Goal: Submit feedback/report problem

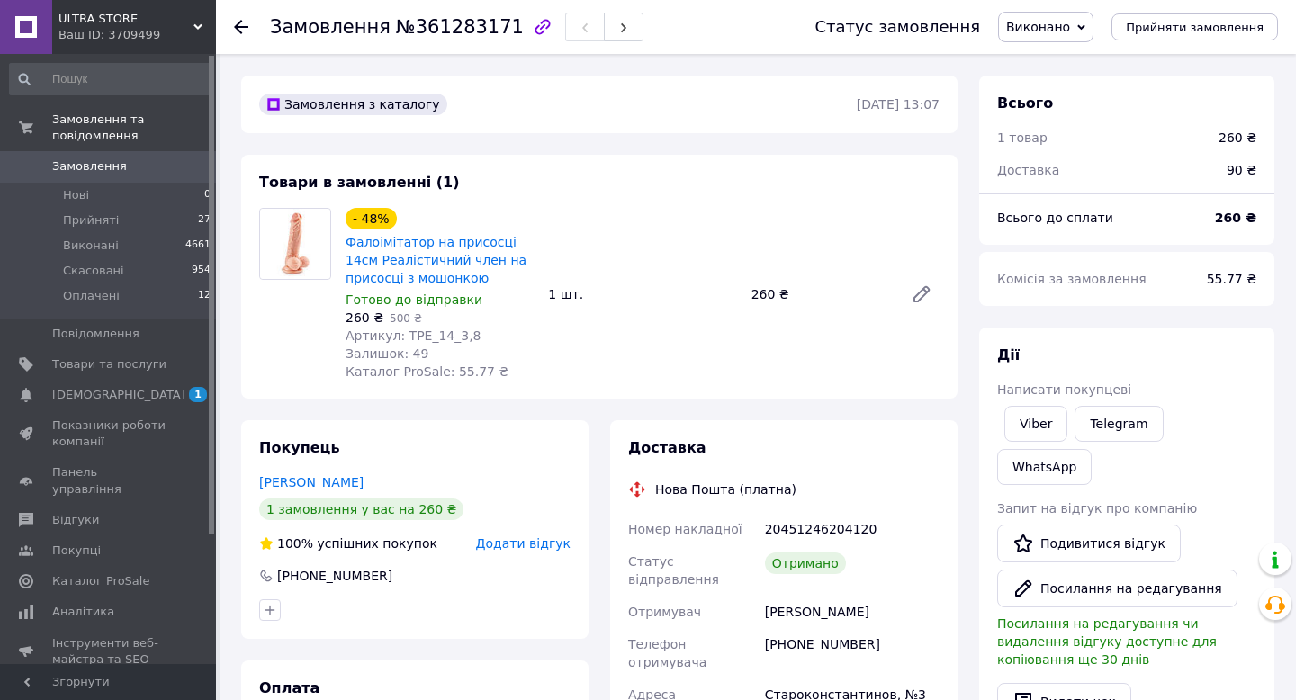
click at [239, 26] on use at bounding box center [241, 27] width 14 height 14
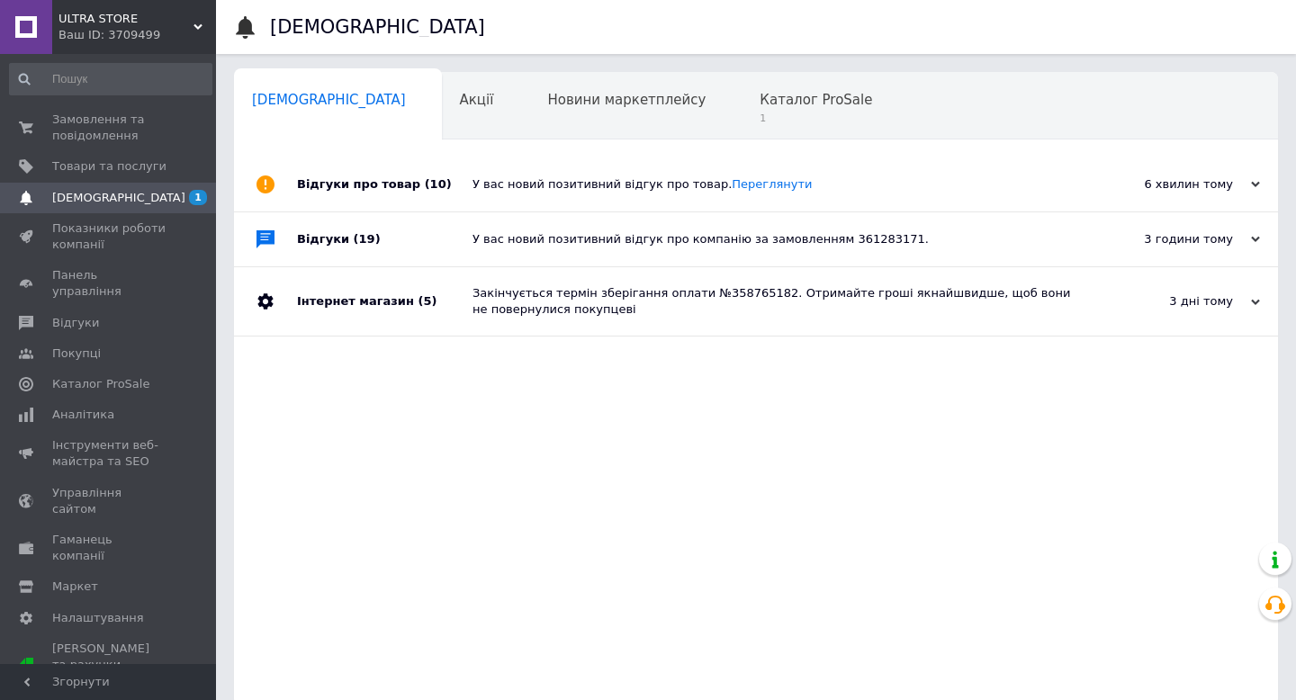
click at [121, 48] on div "ULTRA STORE Ваш ID: 3709499" at bounding box center [134, 27] width 164 height 54
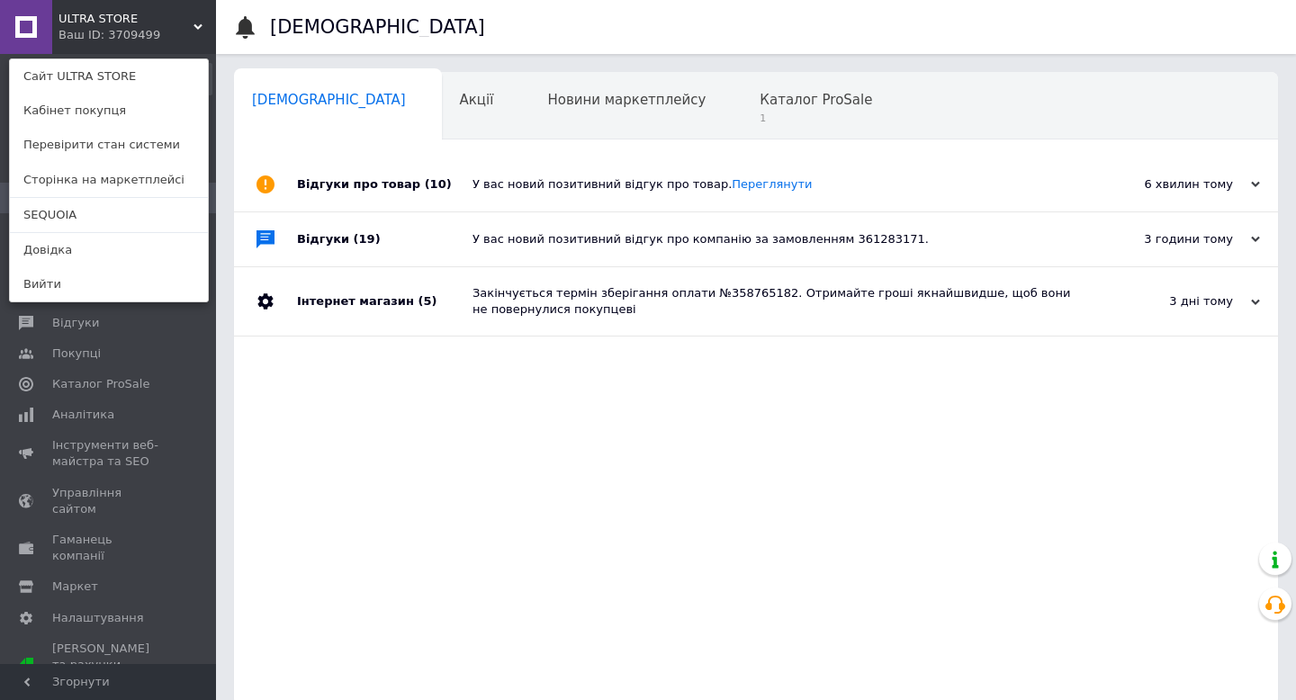
click at [96, 218] on link "SEQUOIA" at bounding box center [109, 215] width 198 height 34
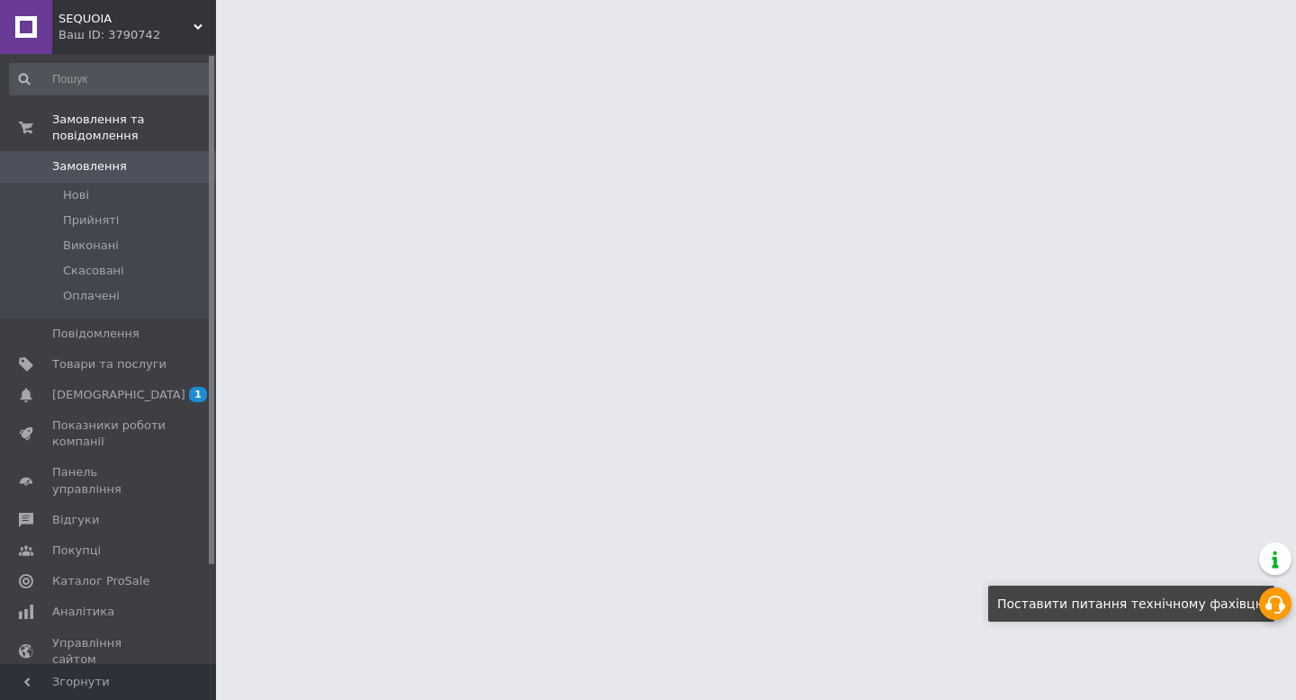
click at [1278, 608] on icon at bounding box center [1275, 605] width 22 height 22
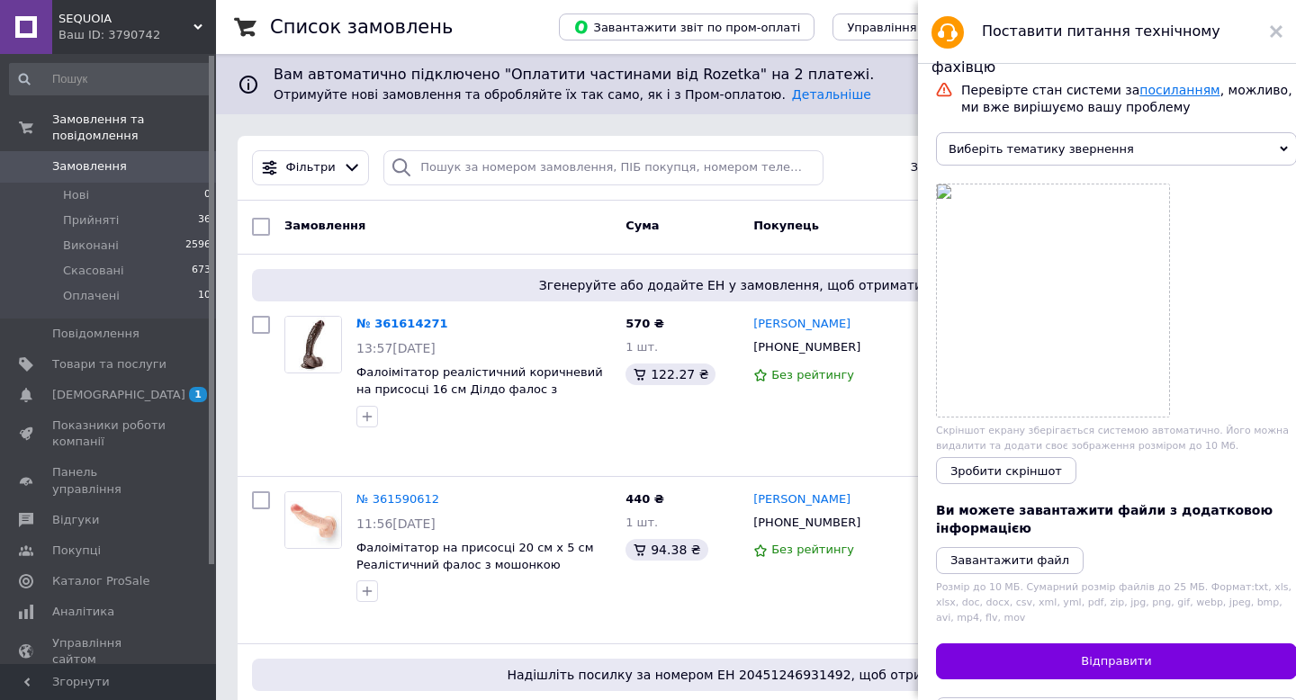
click at [1156, 91] on link "посиланням" at bounding box center [1179, 90] width 80 height 14
click at [1275, 30] on use at bounding box center [1275, 31] width 13 height 13
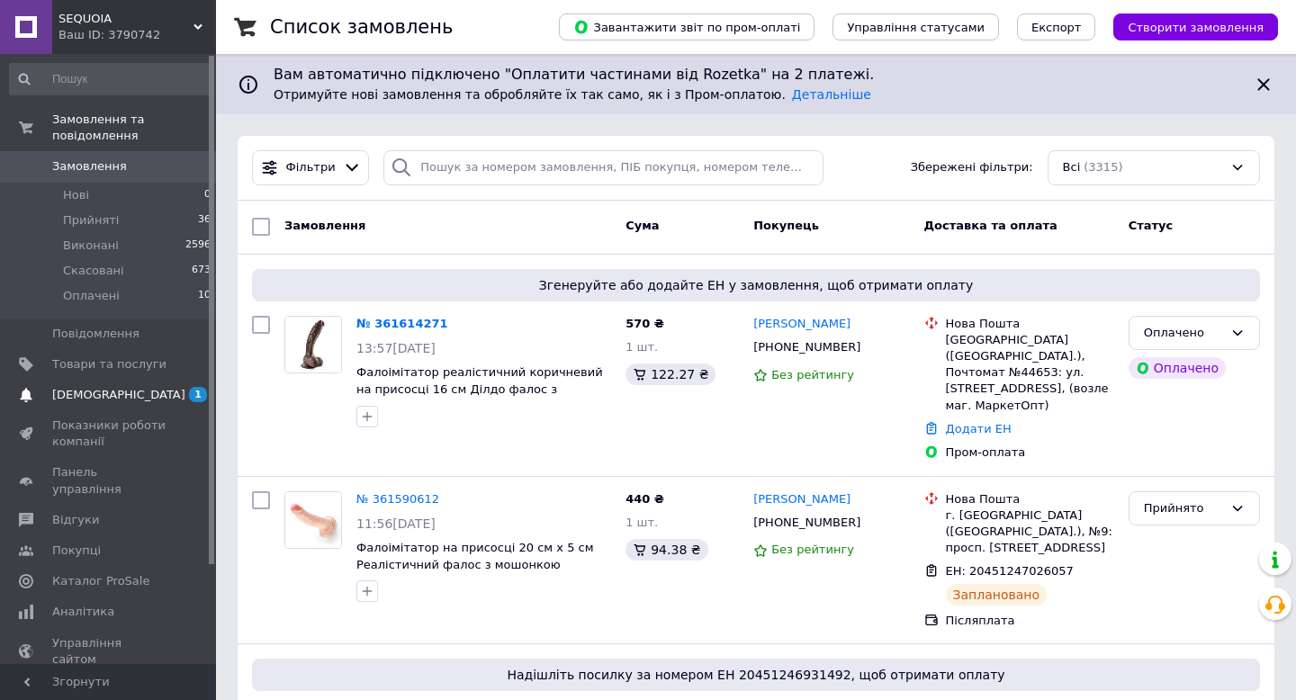
click at [144, 388] on span "[DEMOGRAPHIC_DATA]" at bounding box center [109, 395] width 114 height 16
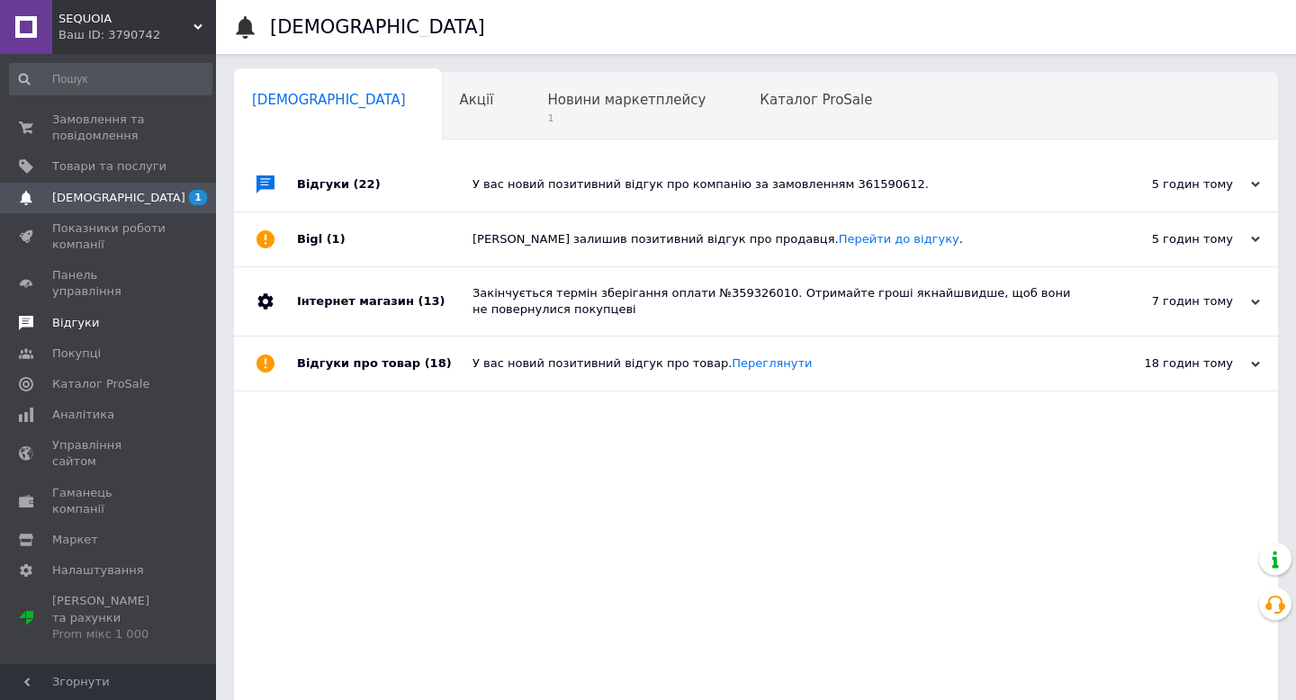
click at [115, 315] on span "Відгуки" at bounding box center [109, 323] width 114 height 16
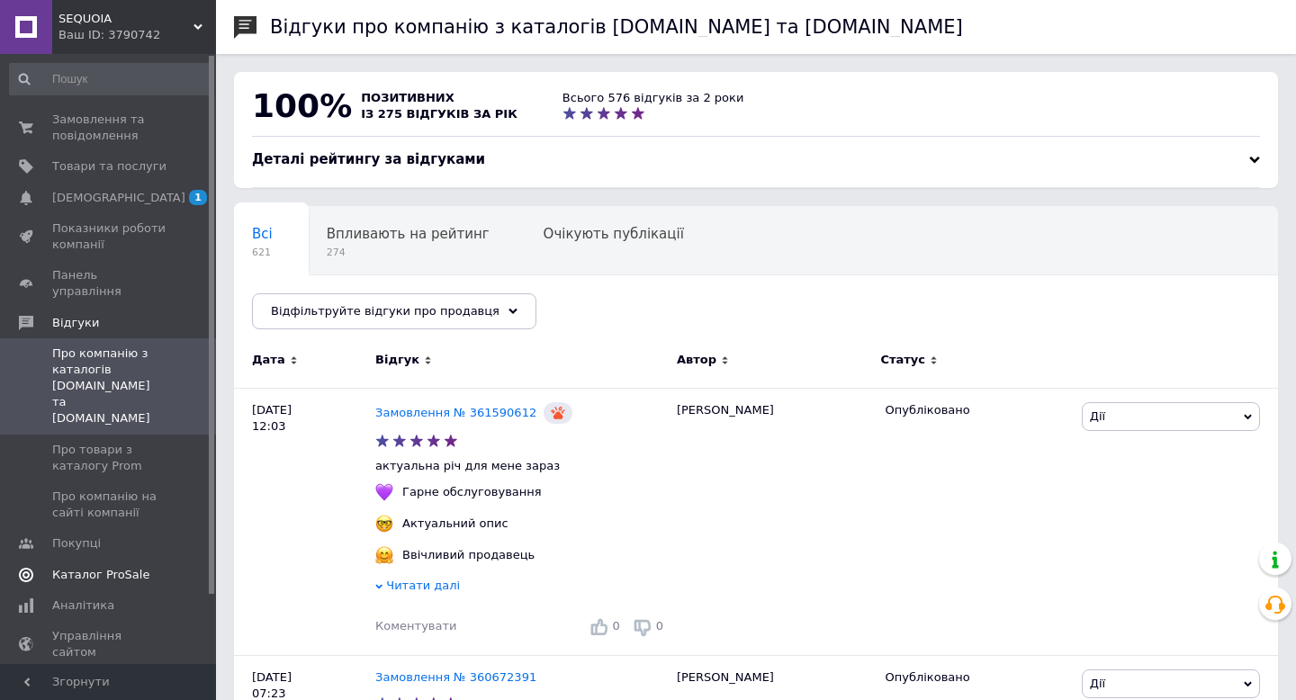
scroll to position [1, 0]
click at [117, 161] on span "Товари та послуги" at bounding box center [109, 165] width 114 height 16
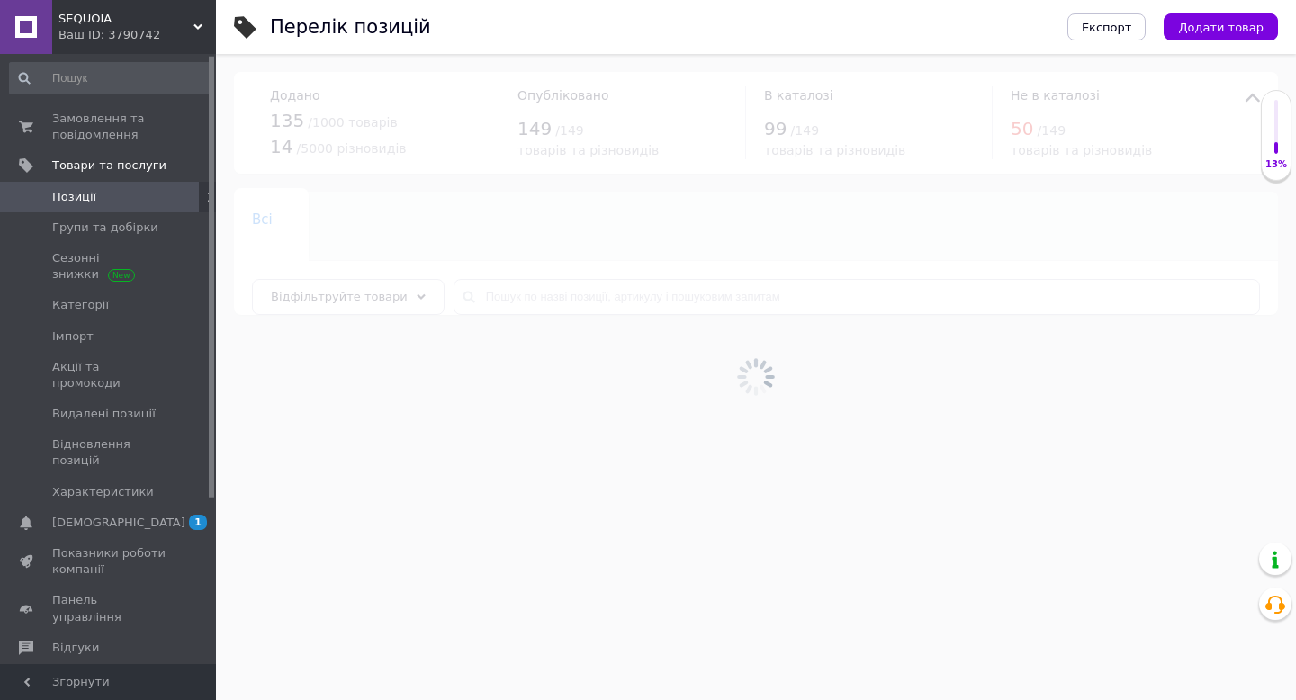
click at [146, 515] on span "[DEMOGRAPHIC_DATA]" at bounding box center [109, 523] width 114 height 16
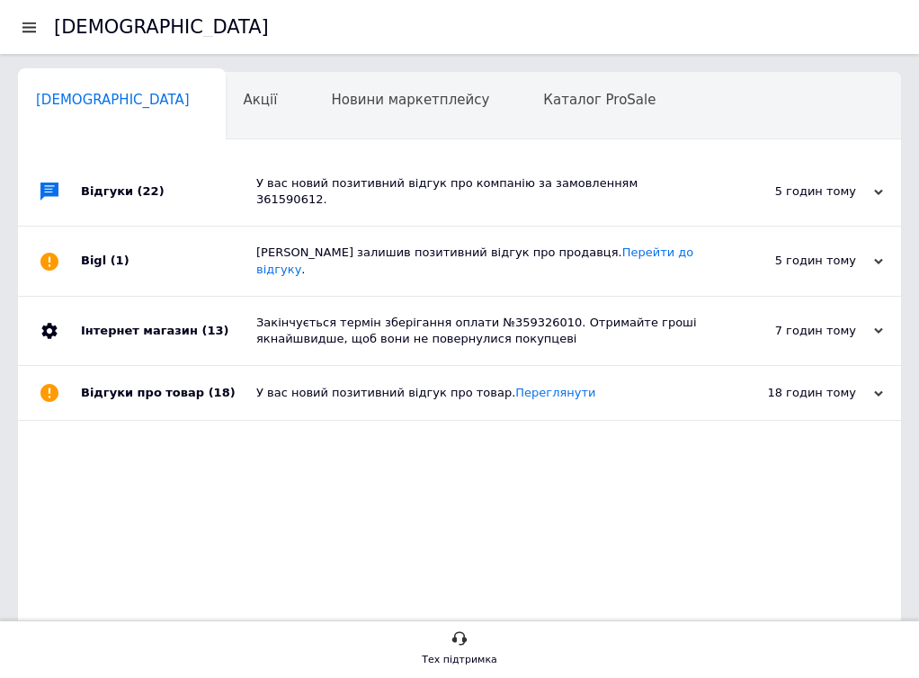
click at [454, 651] on div "Тех підтримка" at bounding box center [460, 660] width 76 height 18
click at [453, 641] on use at bounding box center [460, 638] width 15 height 13
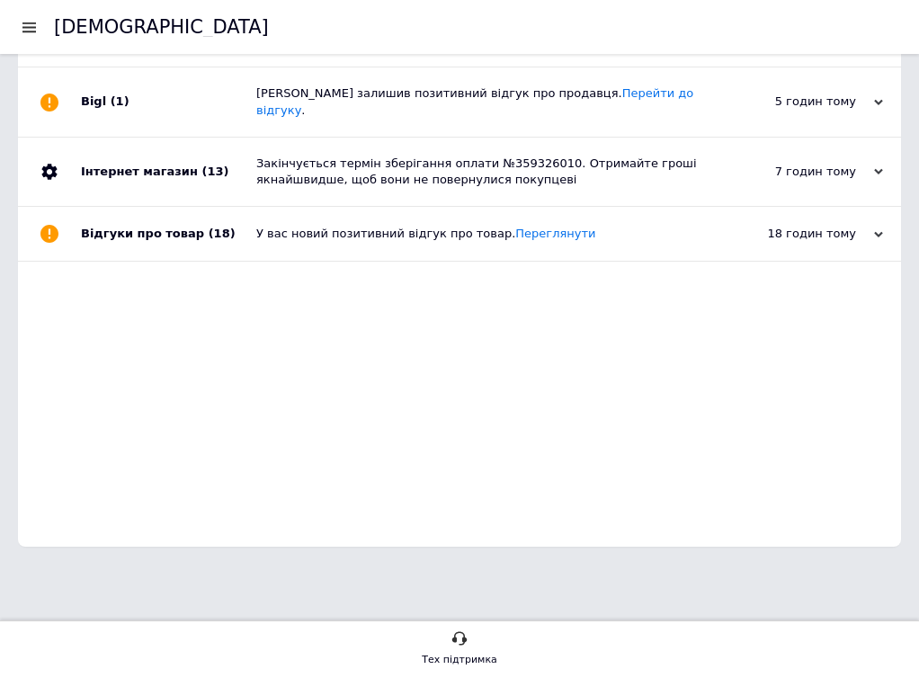
click at [456, 653] on div "Тех підтримка" at bounding box center [460, 660] width 76 height 18
click at [459, 666] on div "Тех підтримка" at bounding box center [460, 660] width 76 height 18
click at [459, 667] on div "Тех підтримка" at bounding box center [460, 660] width 76 height 18
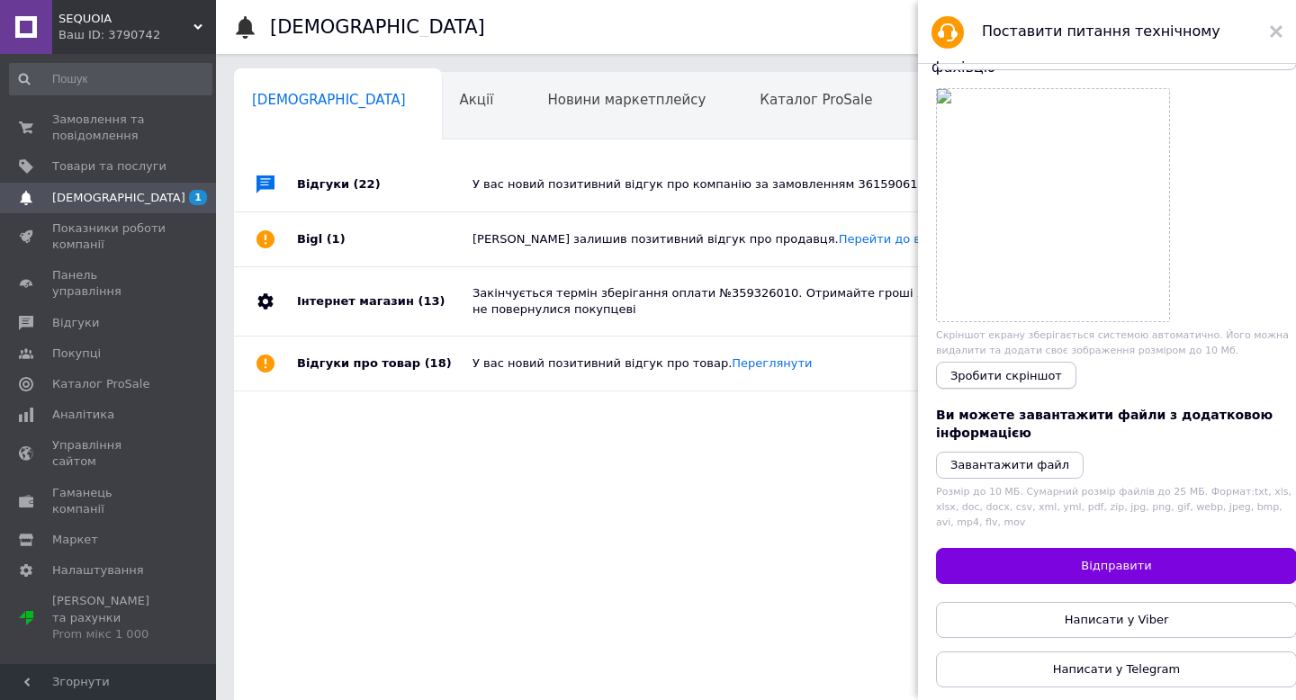
scroll to position [0, 0]
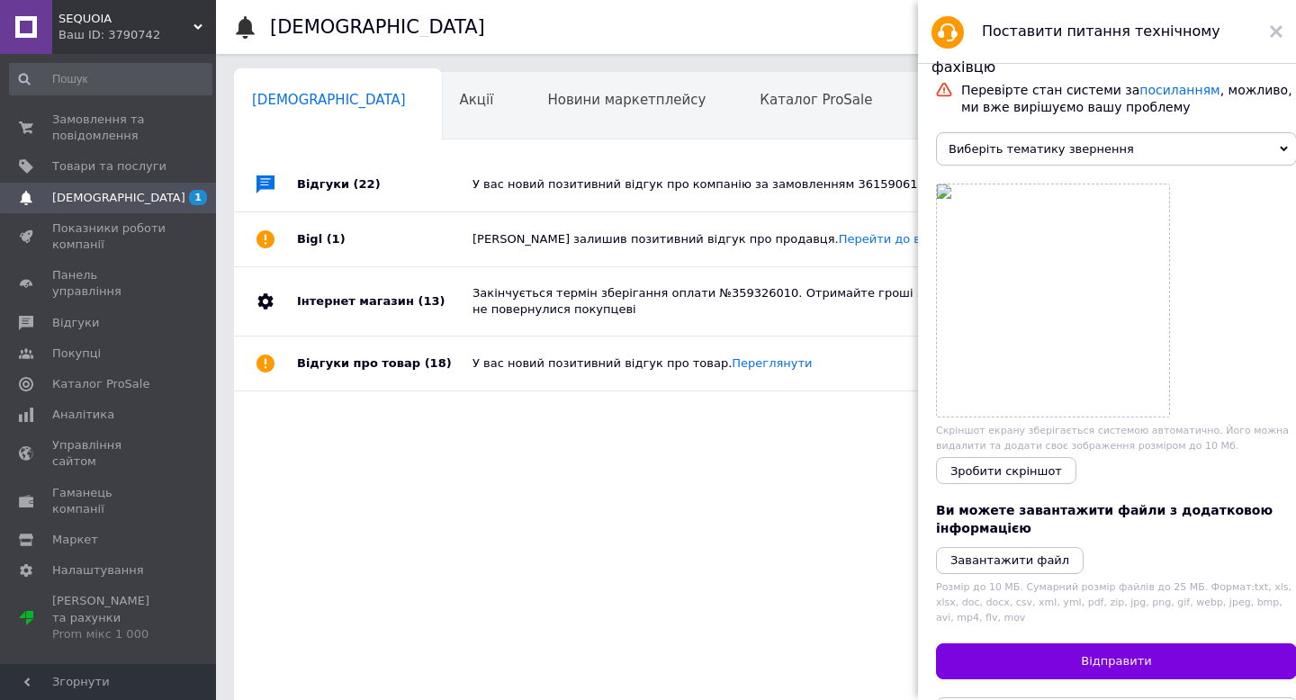
click at [1030, 139] on span "Виберіть тематику звернення" at bounding box center [1116, 148] width 361 height 33
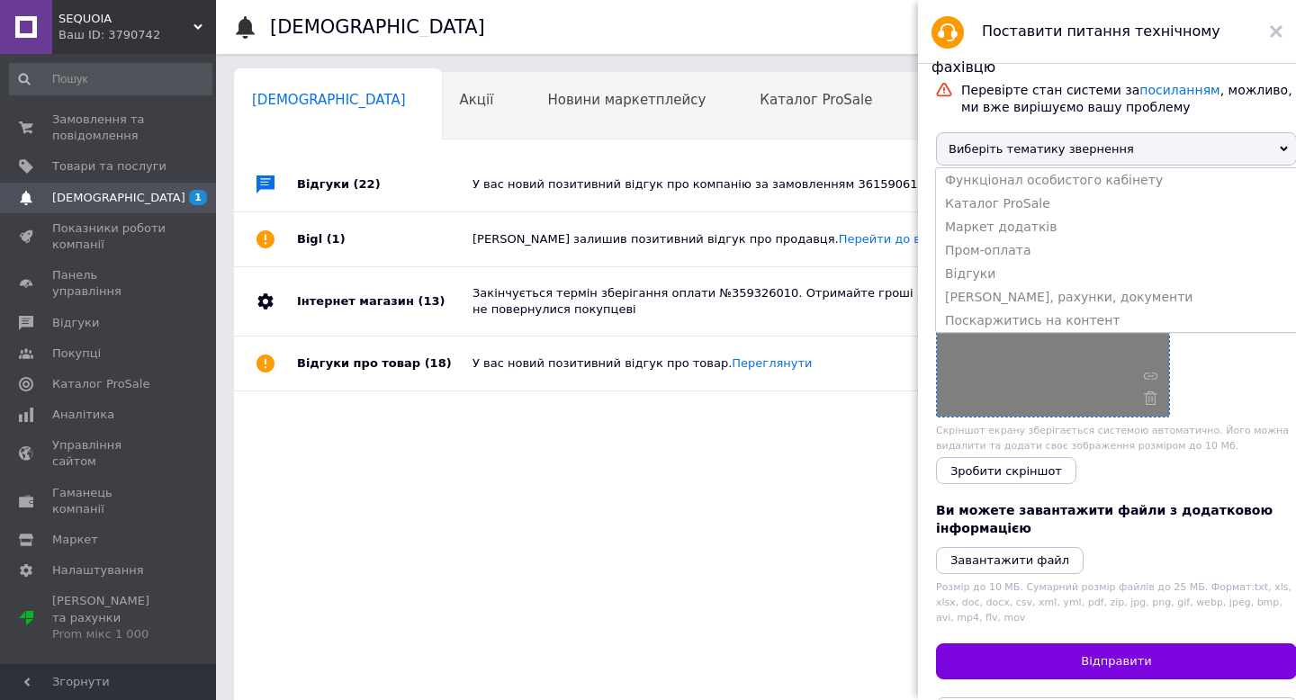
click at [1006, 253] on li "Пром-оплата" at bounding box center [1116, 249] width 361 height 23
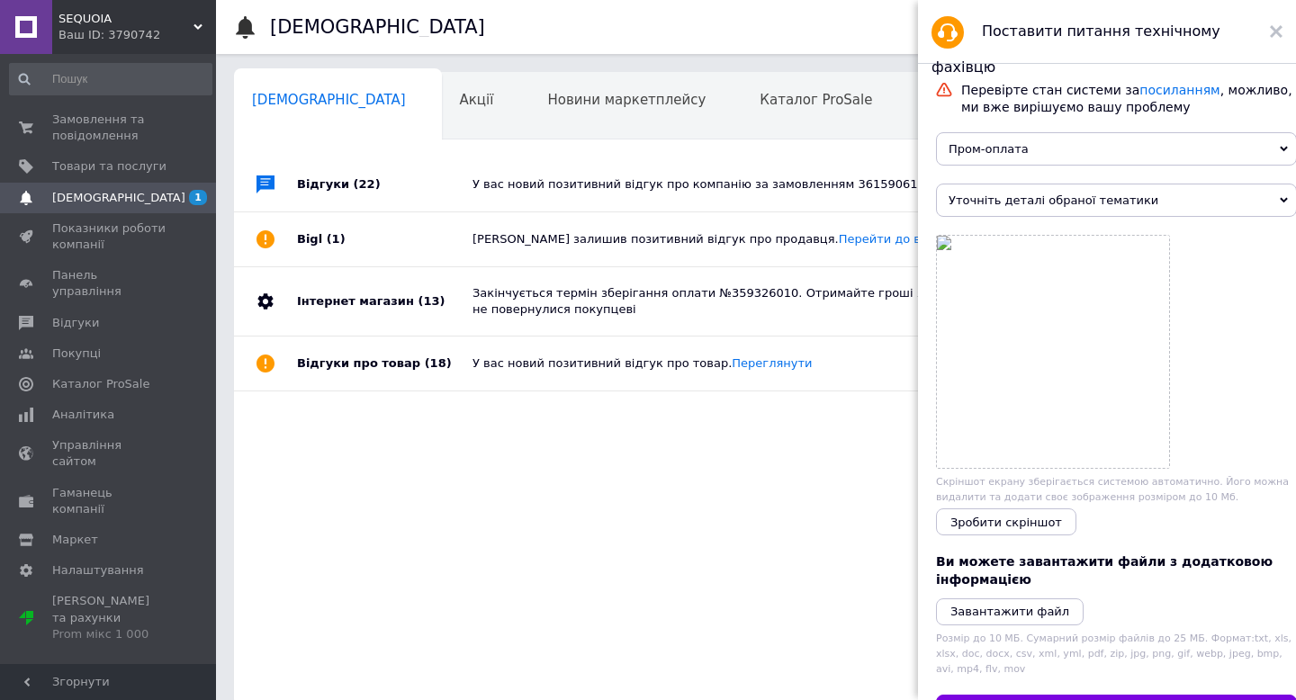
click at [1016, 203] on span "Уточніть деталі обраної тематики" at bounding box center [1116, 200] width 361 height 33
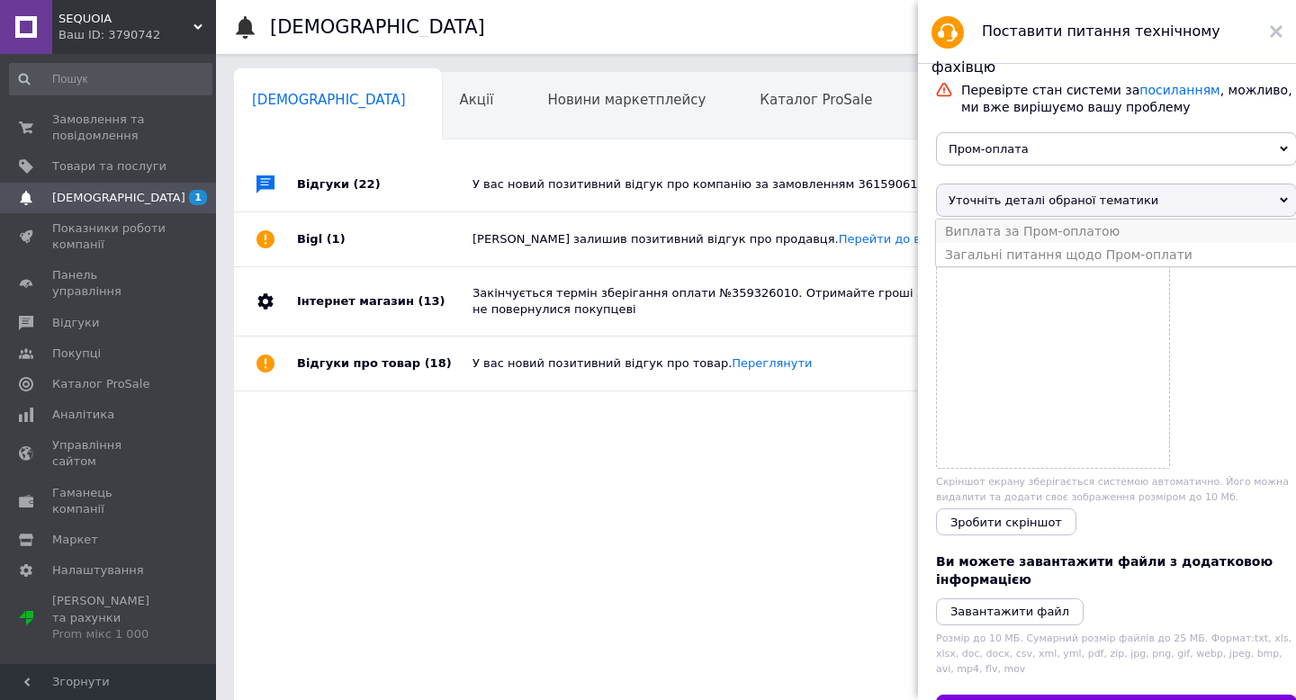
click at [1024, 235] on li "Виплата за Пром-оплатою" at bounding box center [1116, 231] width 361 height 23
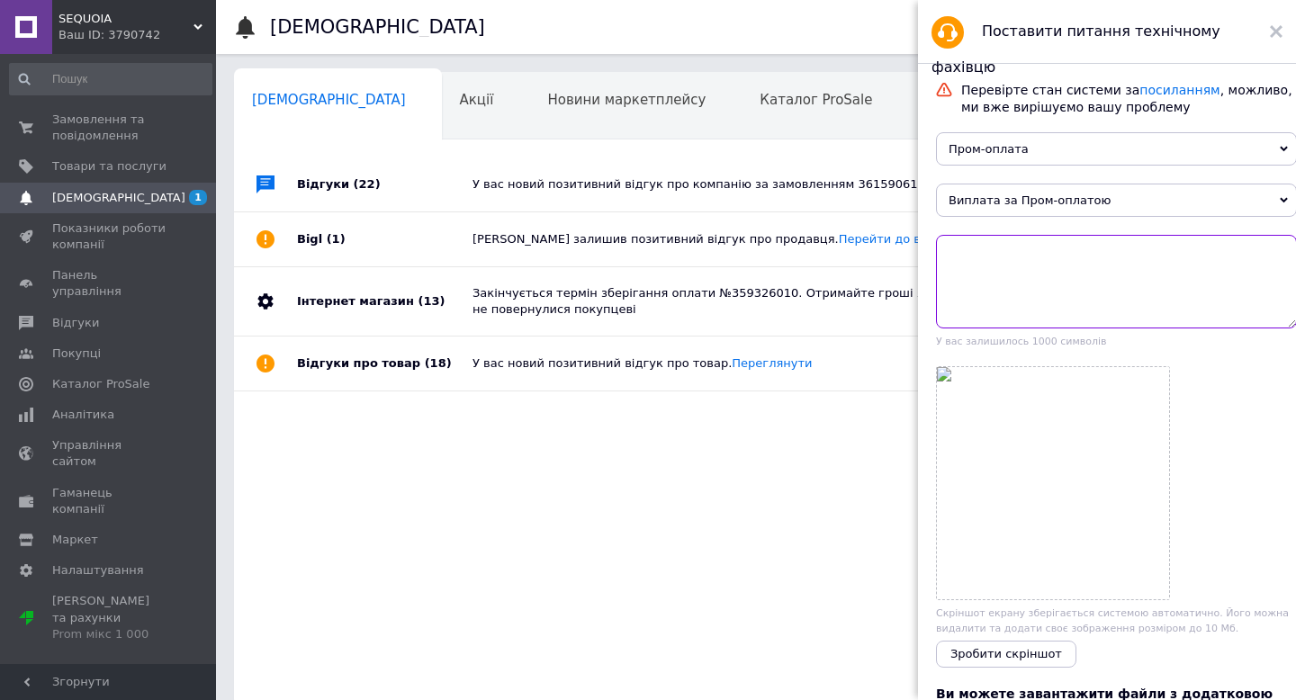
click at [1012, 262] on textarea at bounding box center [1116, 282] width 361 height 94
type textarea "П"
paste textarea "359326010"
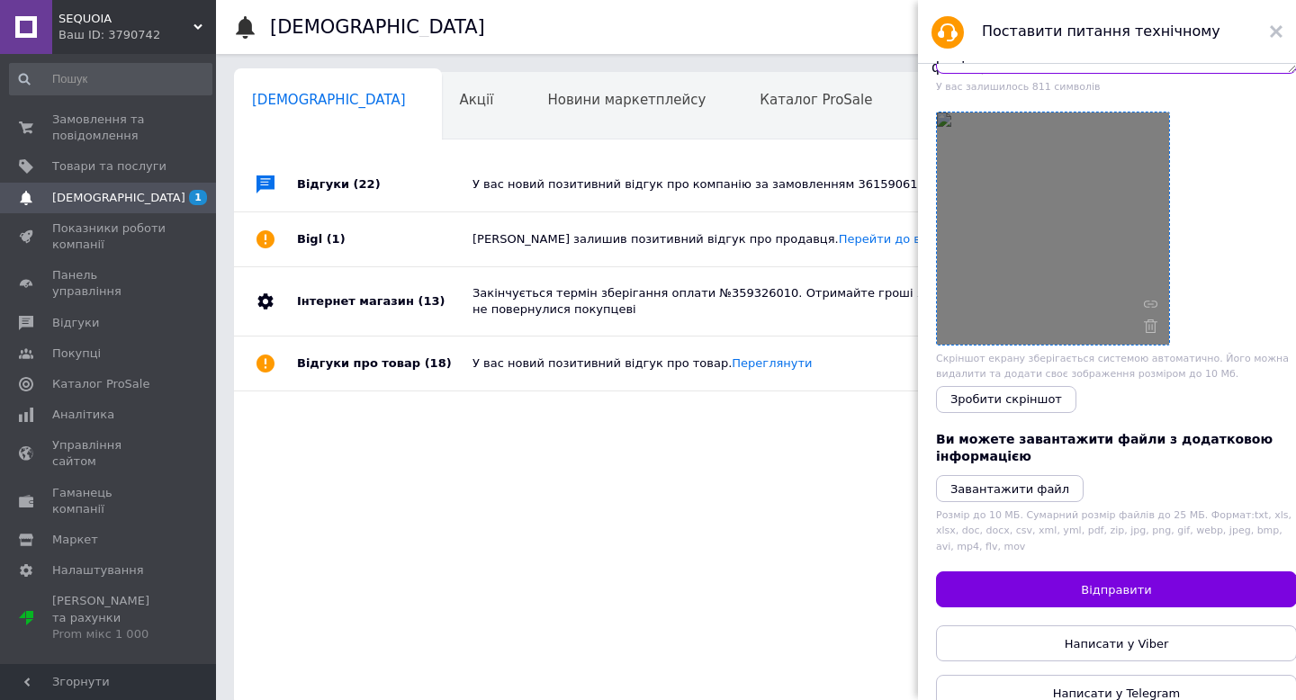
scroll to position [283, 0]
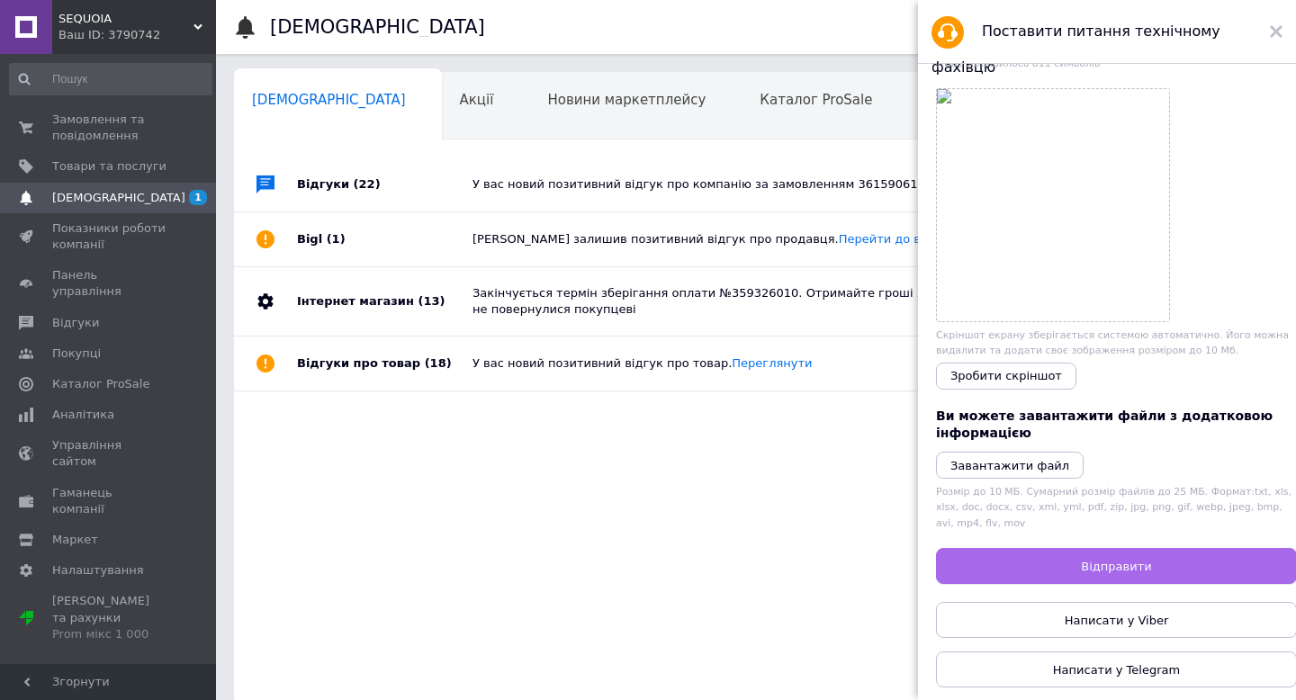
type textarea "також зверталися до Вас стосовно прикріпити ттн до замовлення 359326010 і напис…"
click at [1038, 561] on button "Відправити" at bounding box center [1116, 566] width 361 height 36
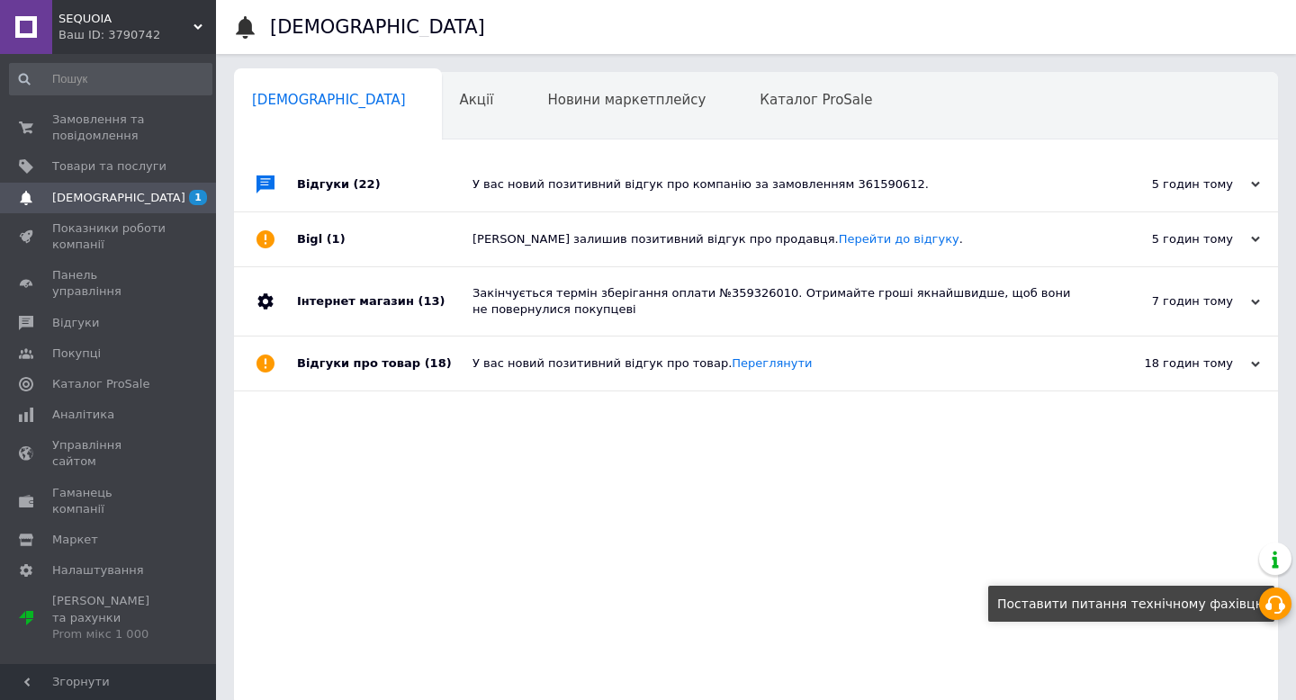
click at [1276, 606] on icon at bounding box center [1275, 605] width 22 height 22
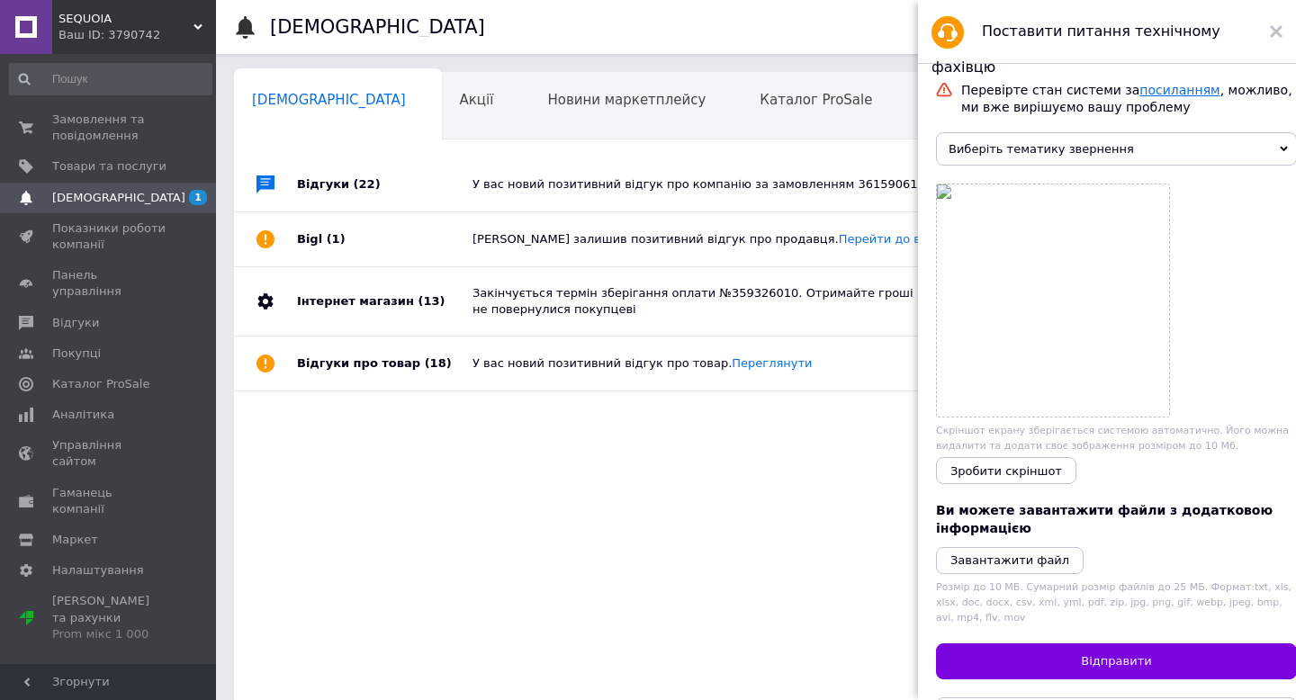
click at [1174, 90] on link "посиланням" at bounding box center [1179, 90] width 80 height 14
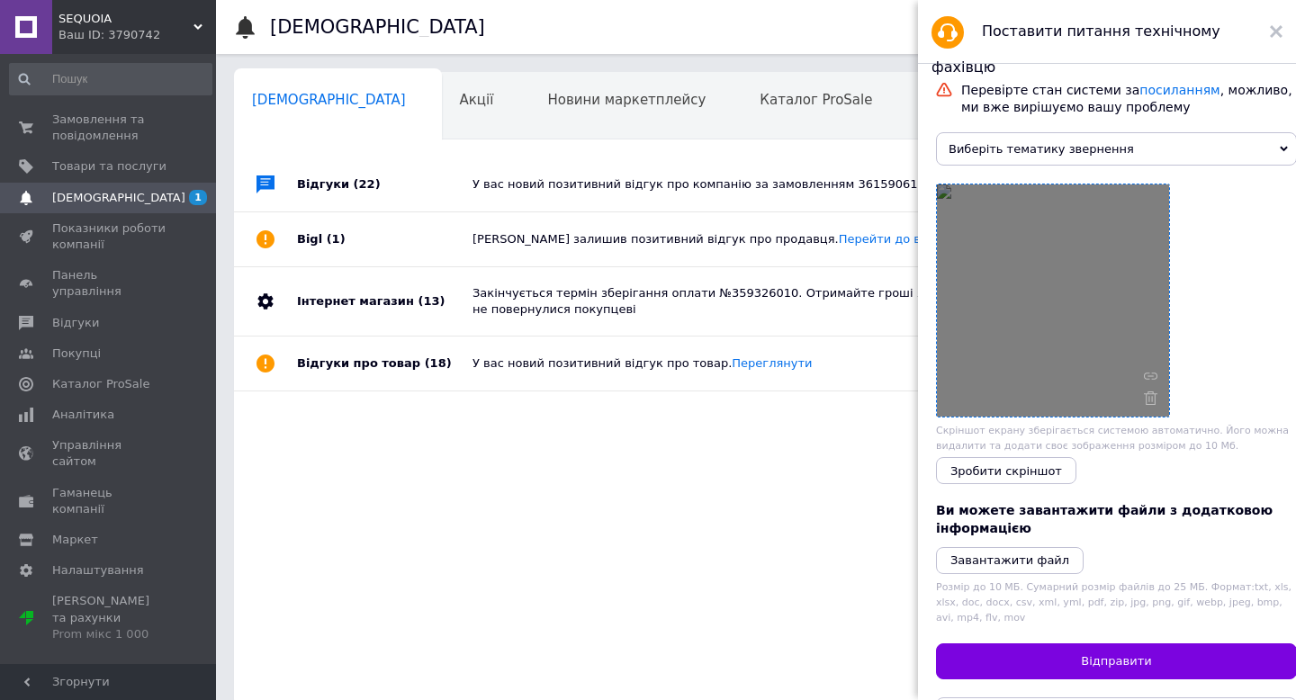
scroll to position [101, 0]
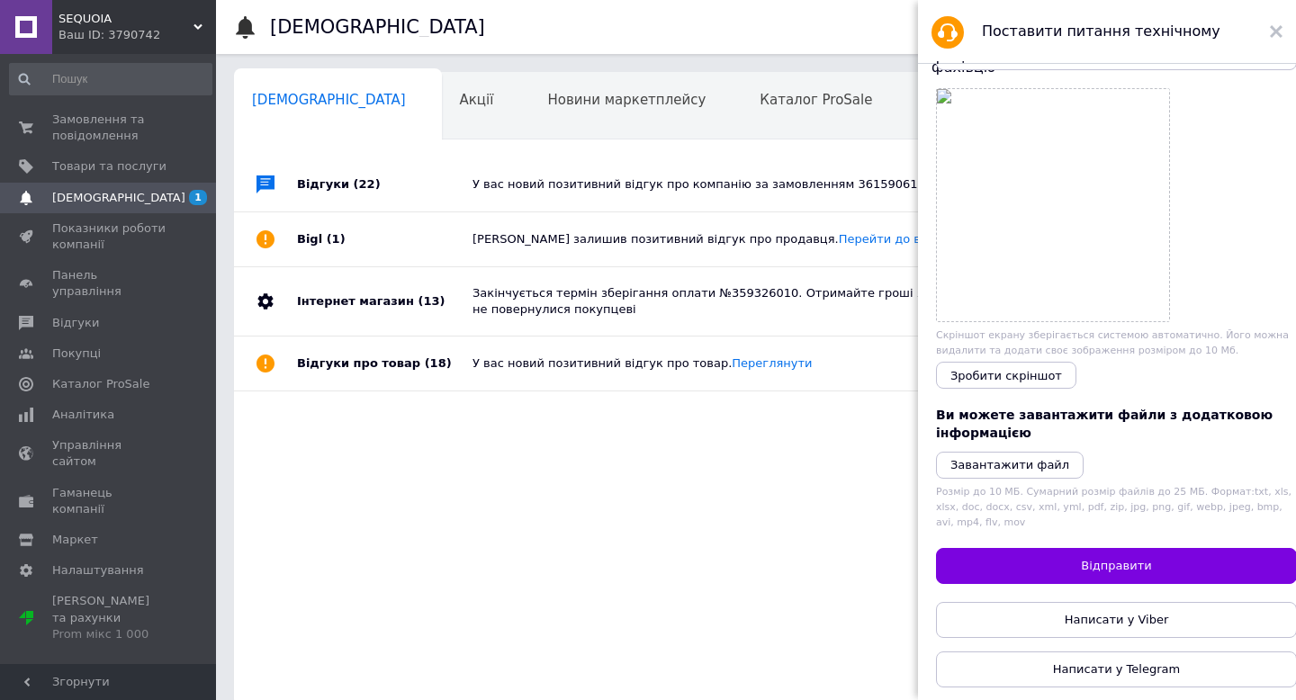
click at [616, 567] on div "Відгуки (22) У вас новий позитивний відгук про компанію за замовленням 36159061…" at bounding box center [756, 431] width 1044 height 549
click at [96, 315] on span "Відгуки" at bounding box center [109, 323] width 114 height 16
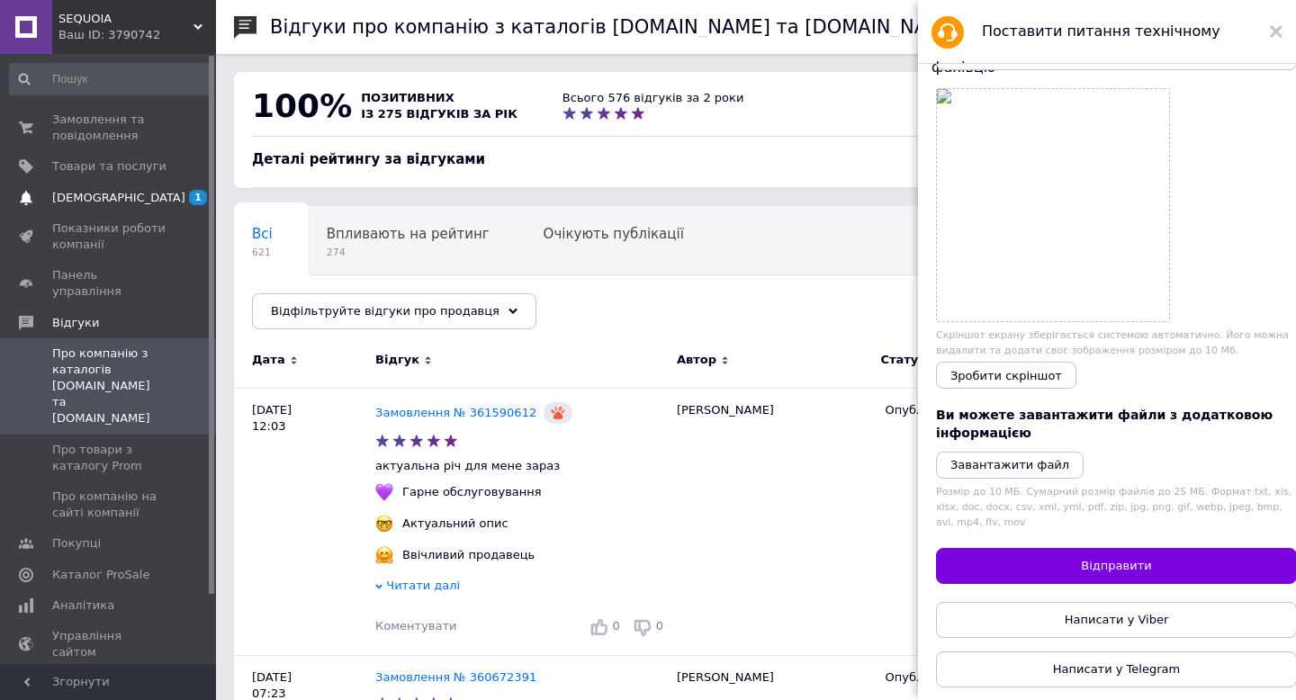
click at [95, 190] on span "[DEMOGRAPHIC_DATA]" at bounding box center [118, 198] width 133 height 16
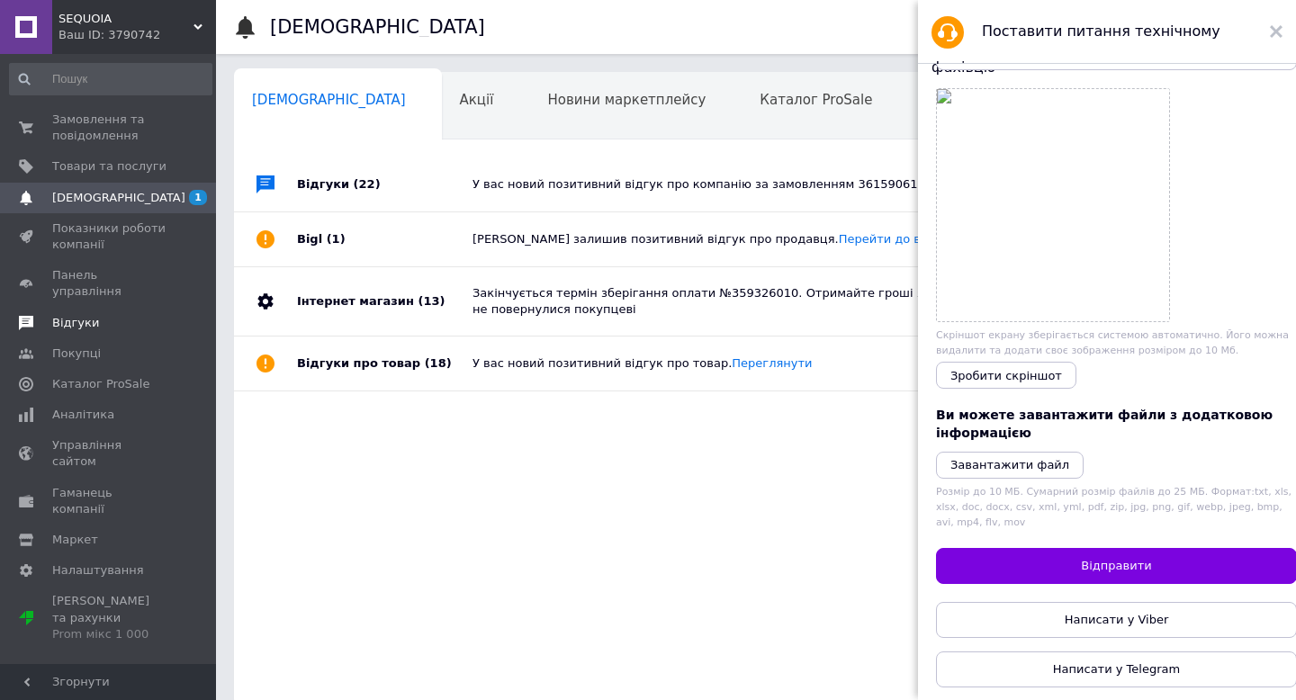
click at [94, 315] on span "Відгуки" at bounding box center [75, 323] width 47 height 16
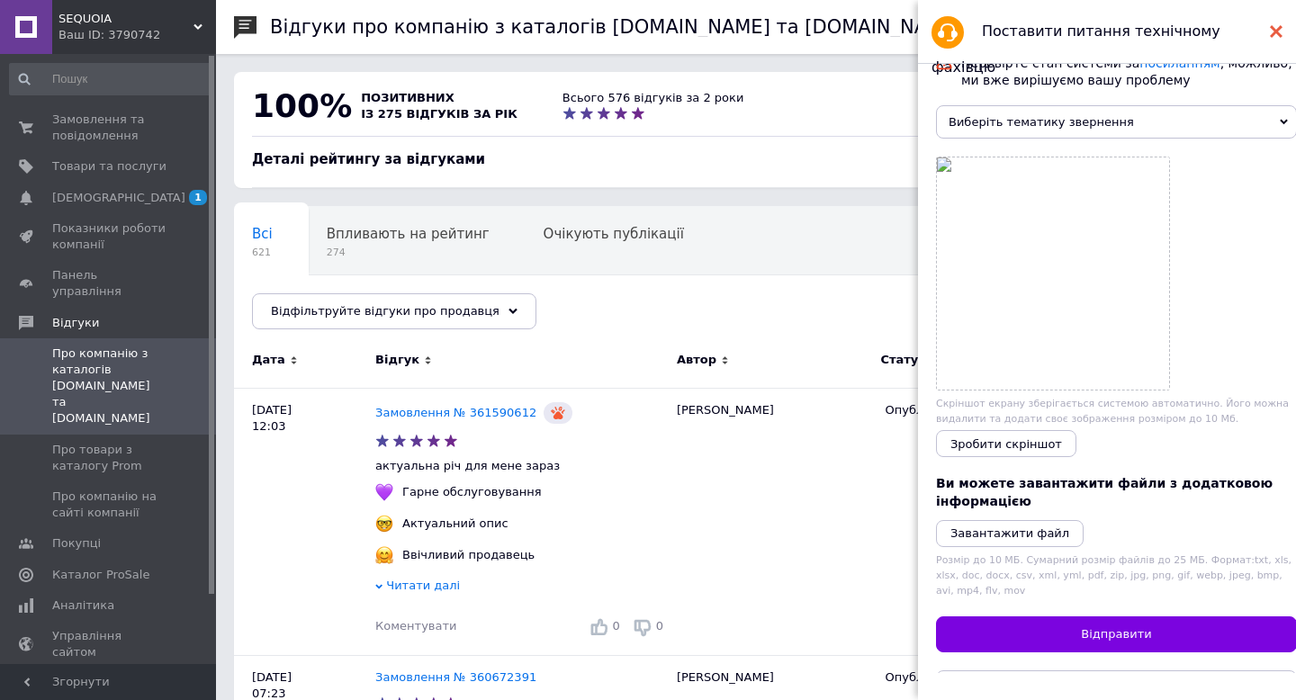
click at [1278, 27] on icon at bounding box center [1275, 31] width 13 height 13
